Goal: Task Accomplishment & Management: Use online tool/utility

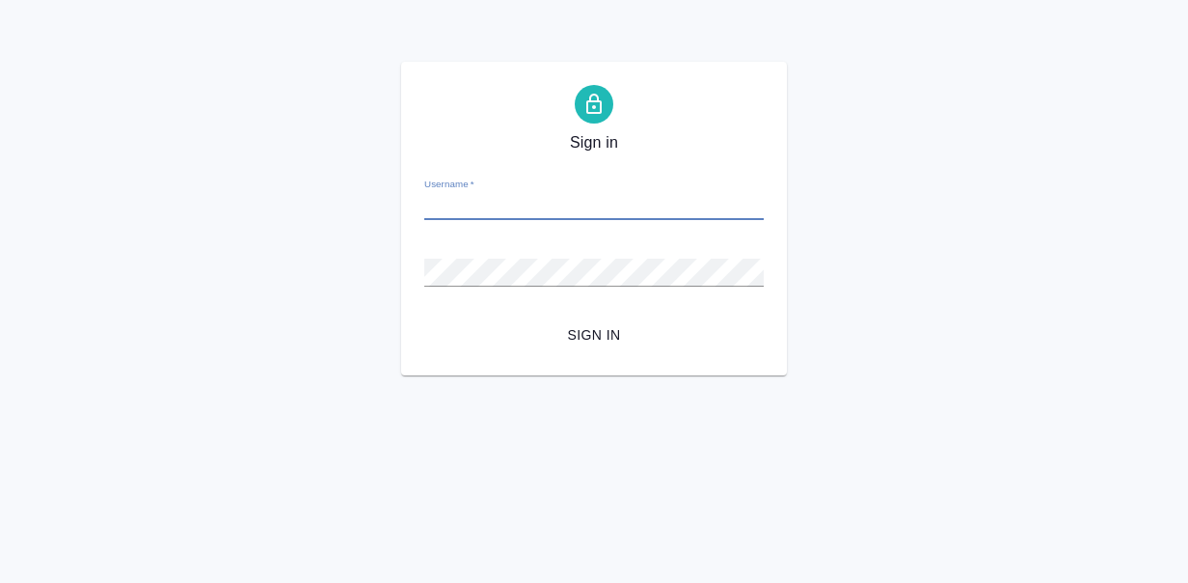
click at [486, 210] on input "Username   *" at bounding box center [593, 206] width 339 height 27
click at [751, 199] on input "Username   *" at bounding box center [593, 206] width 339 height 27
click at [529, 211] on input "Username   *" at bounding box center [593, 206] width 339 height 27
type input "у"
type input "e.fadeeva@awatera.com"
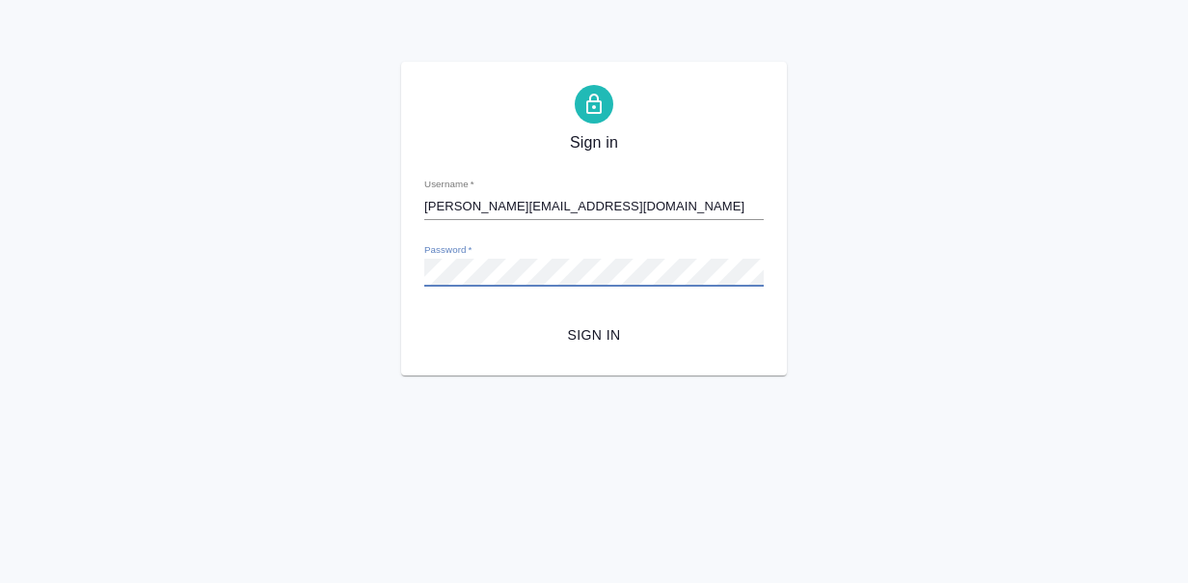
click at [468, 339] on span "Sign in" at bounding box center [594, 335] width 309 height 24
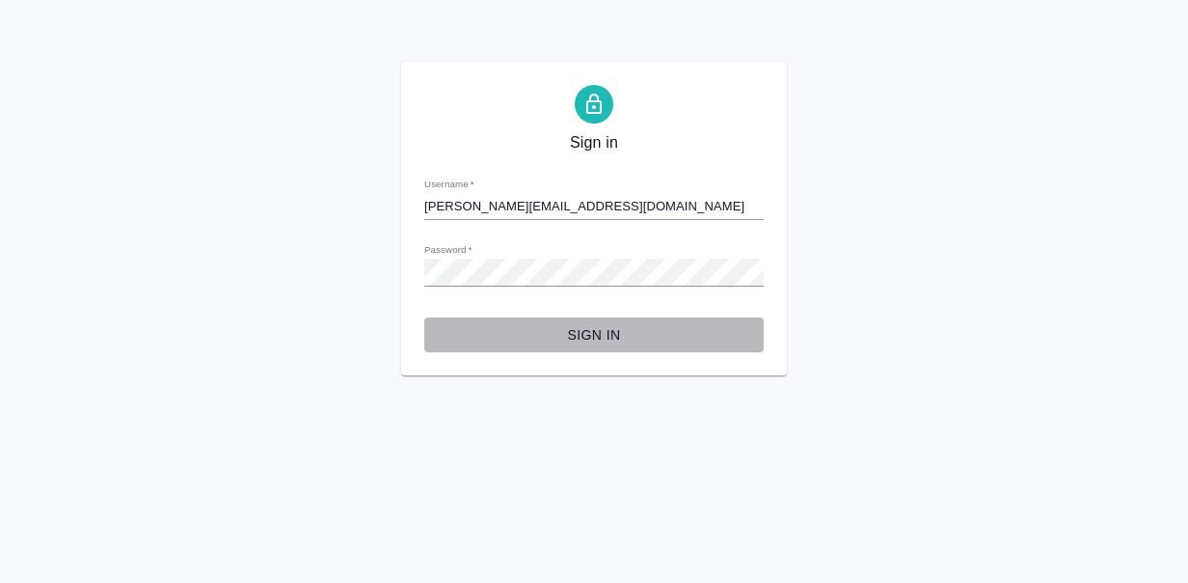
click at [595, 326] on span "Sign in" at bounding box center [594, 335] width 309 height 24
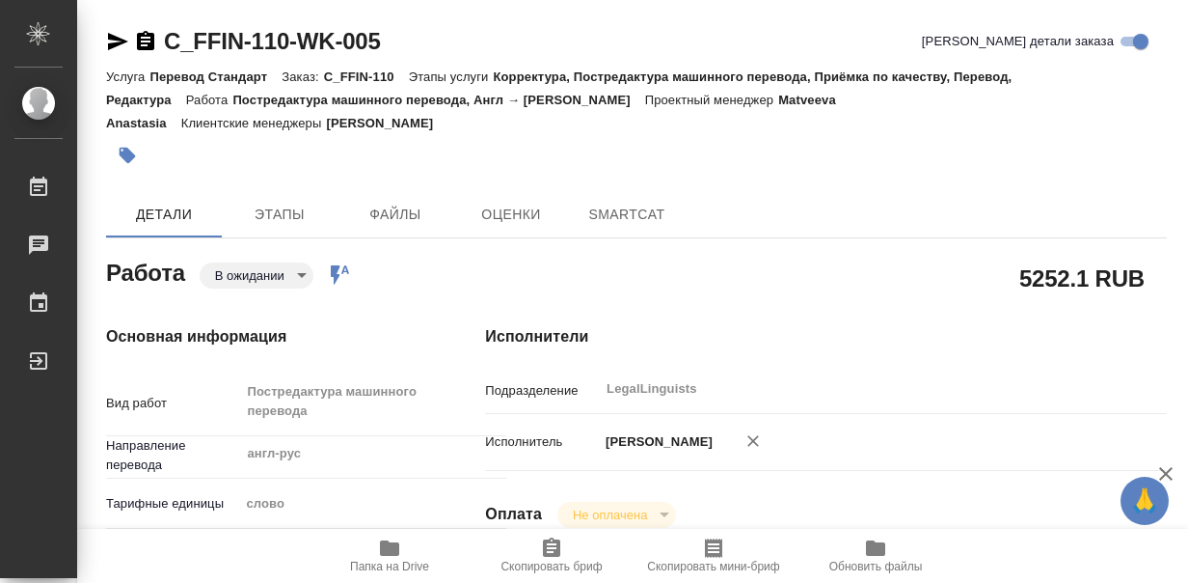
type textarea "x"
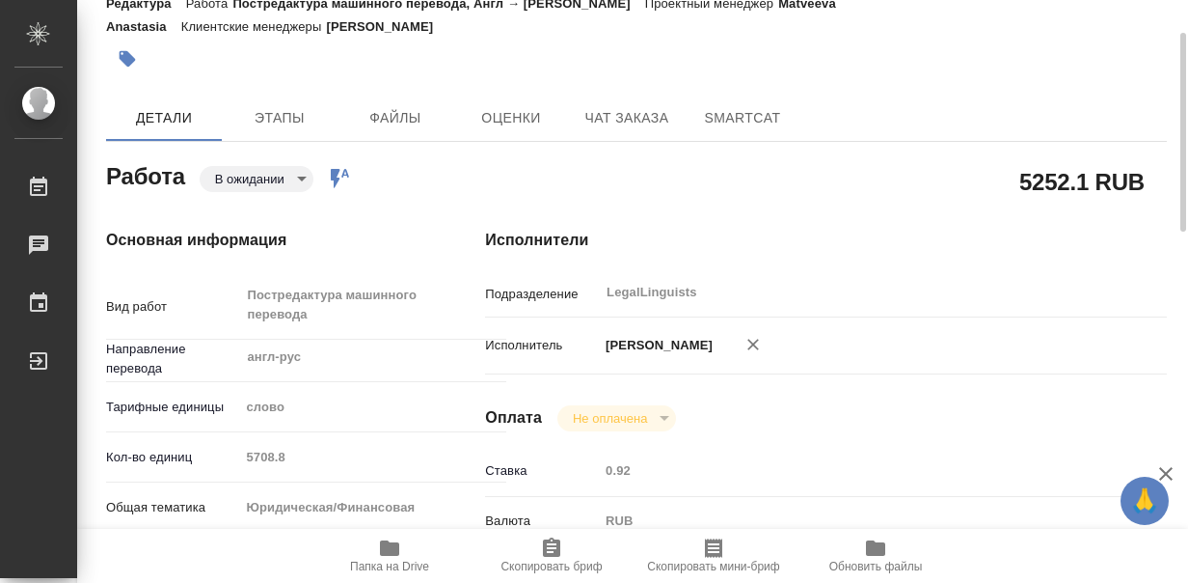
scroll to position [193, 0]
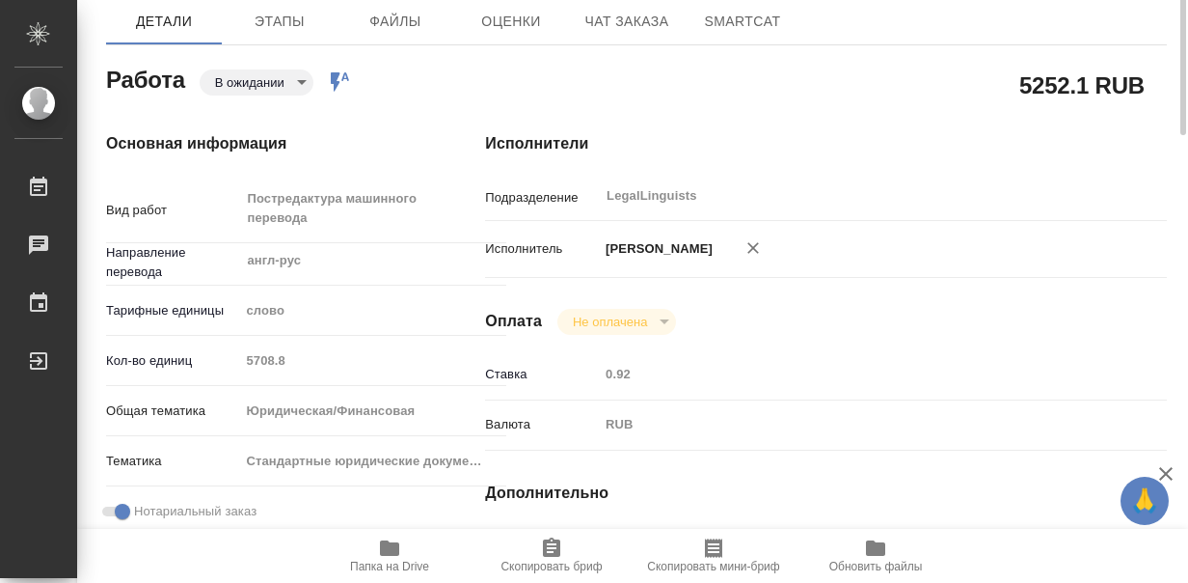
type textarea "x"
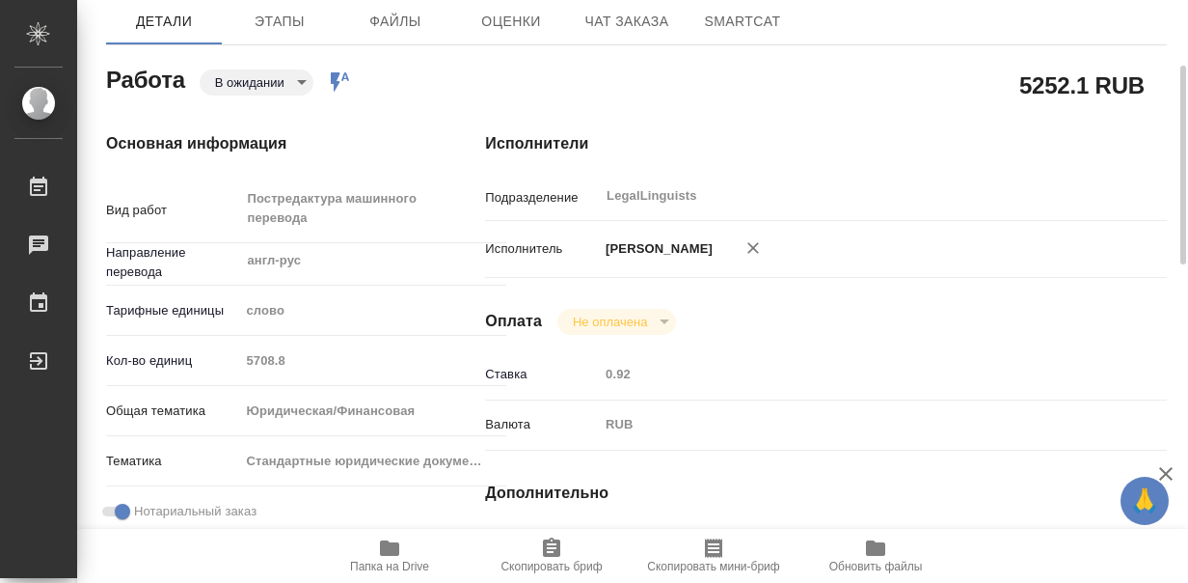
type textarea "x"
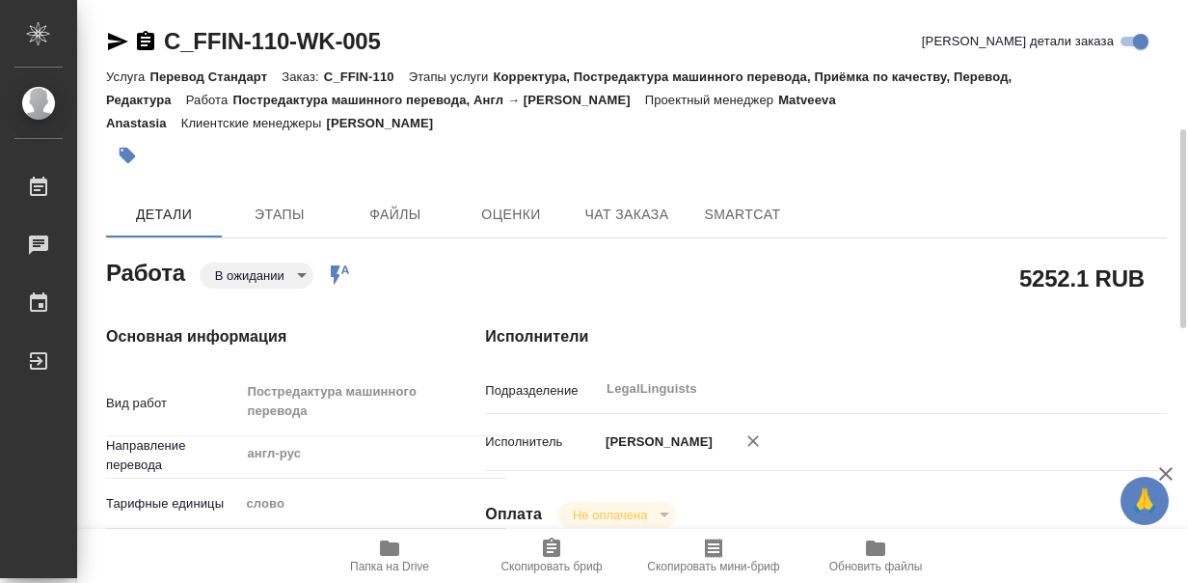
scroll to position [96, 0]
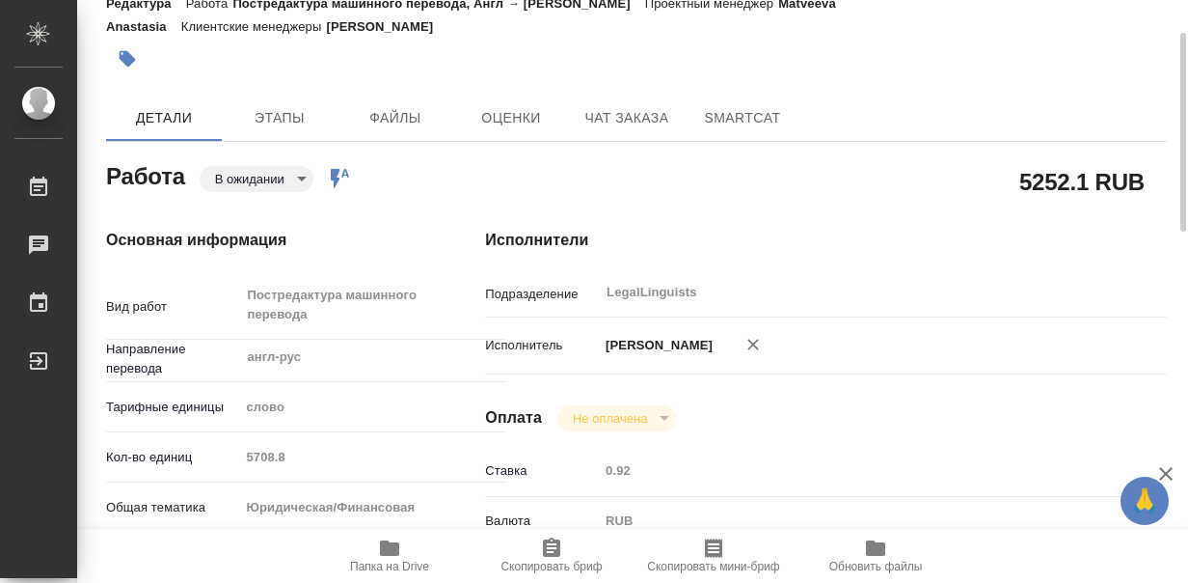
click at [389, 547] on icon "button" at bounding box center [389, 547] width 19 height 15
